Goal: Task Accomplishment & Management: Complete application form

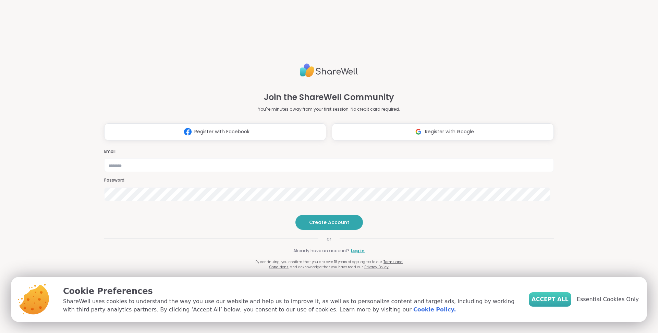
click at [547, 300] on span "Accept All" at bounding box center [549, 299] width 37 height 8
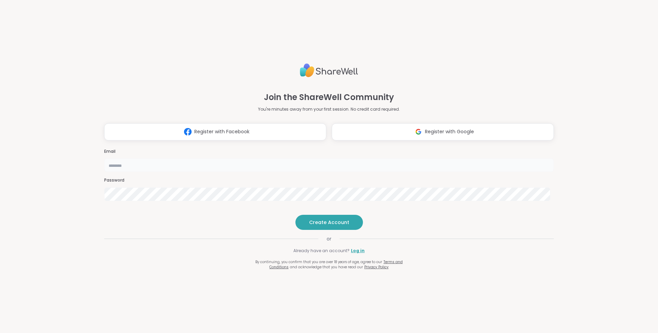
click at [276, 158] on input "email" at bounding box center [328, 165] width 449 height 14
type input "**********"
click at [330, 226] on span "Create Account" at bounding box center [329, 222] width 40 height 7
